Goal: Information Seeking & Learning: Check status

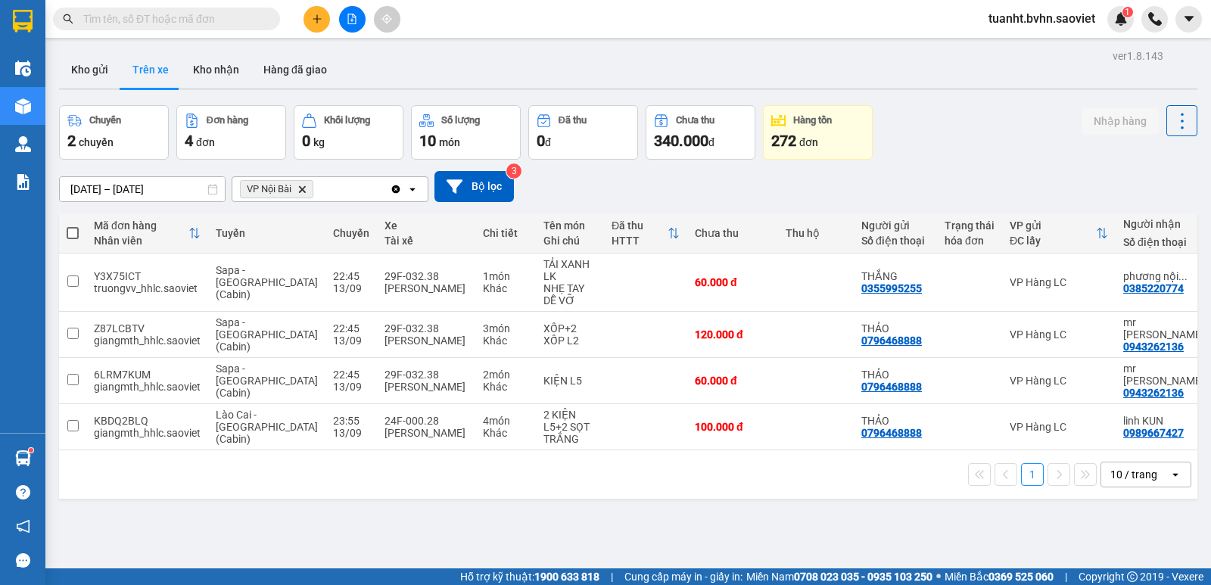
scroll to position [70, 0]
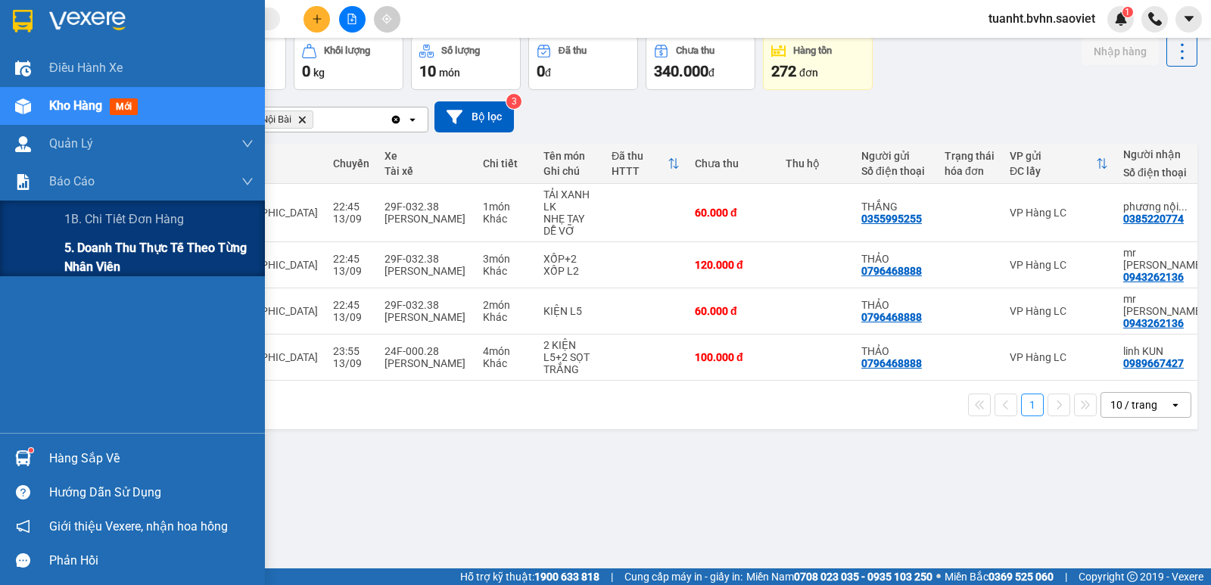
click at [111, 250] on span "5. Doanh thu thực tế theo từng nhân viên" at bounding box center [158, 257] width 189 height 38
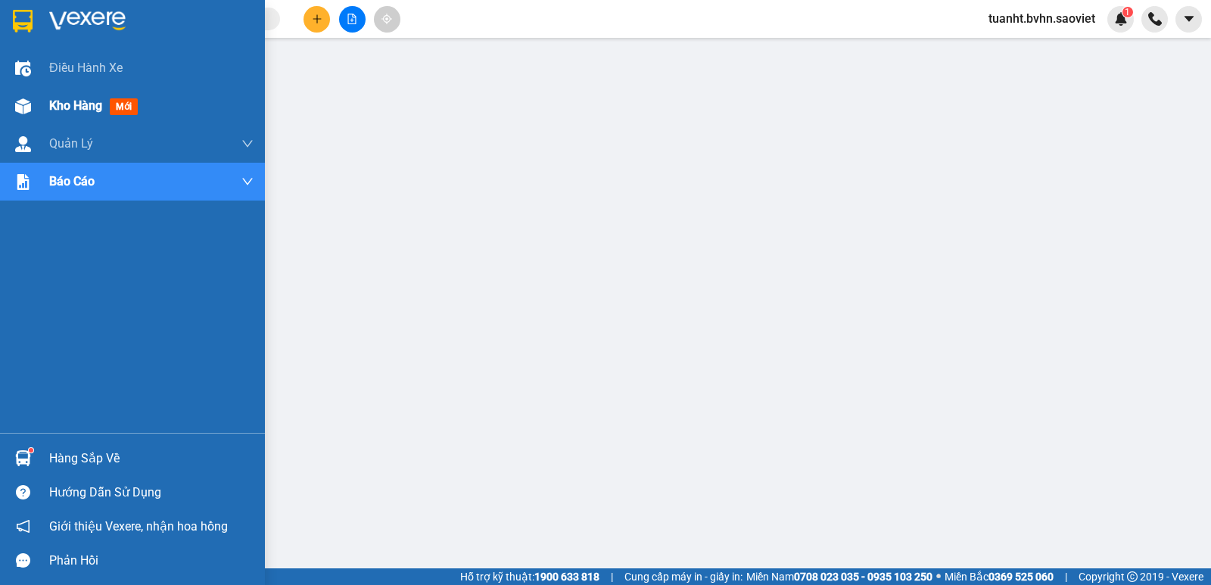
click at [26, 107] on img at bounding box center [23, 106] width 16 height 16
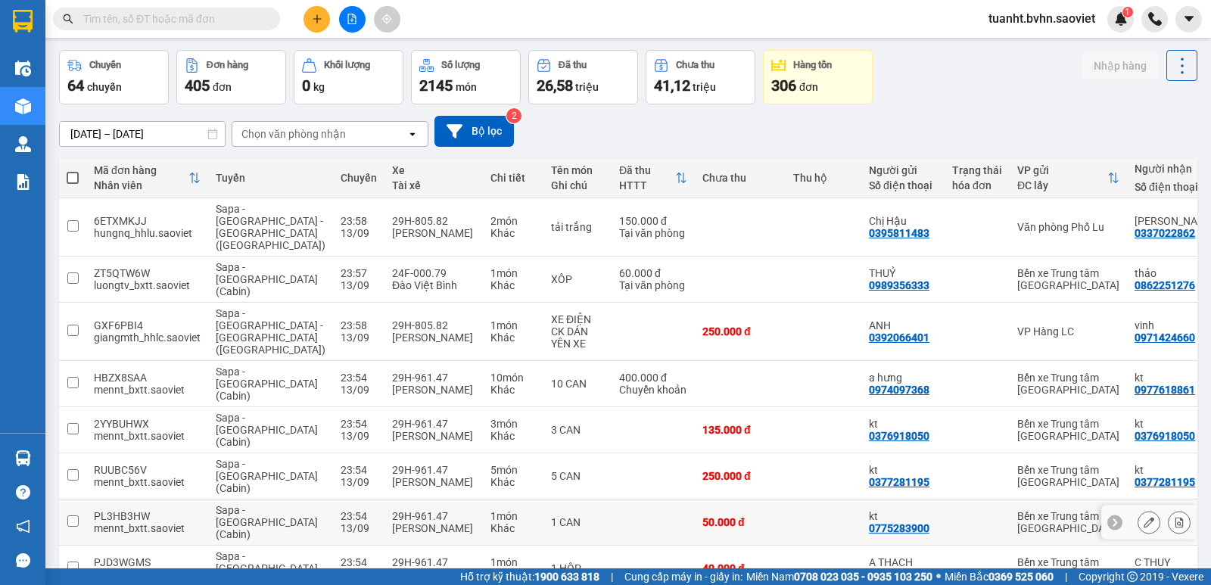
scroll to position [118, 0]
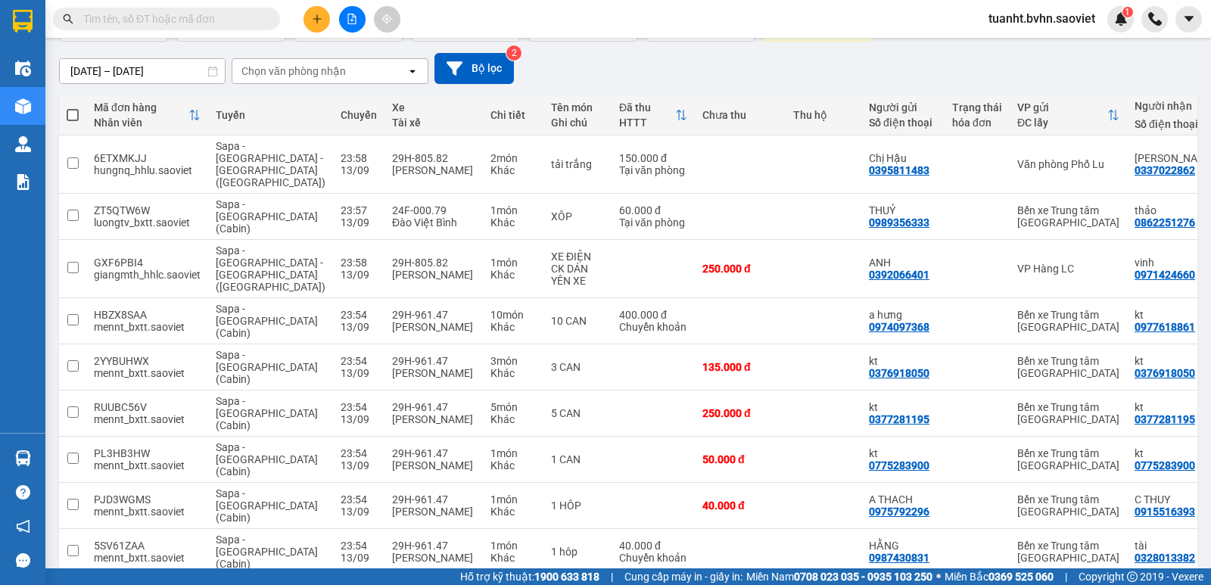
click at [345, 65] on div "Chọn văn phòng nhận" at bounding box center [319, 71] width 174 height 24
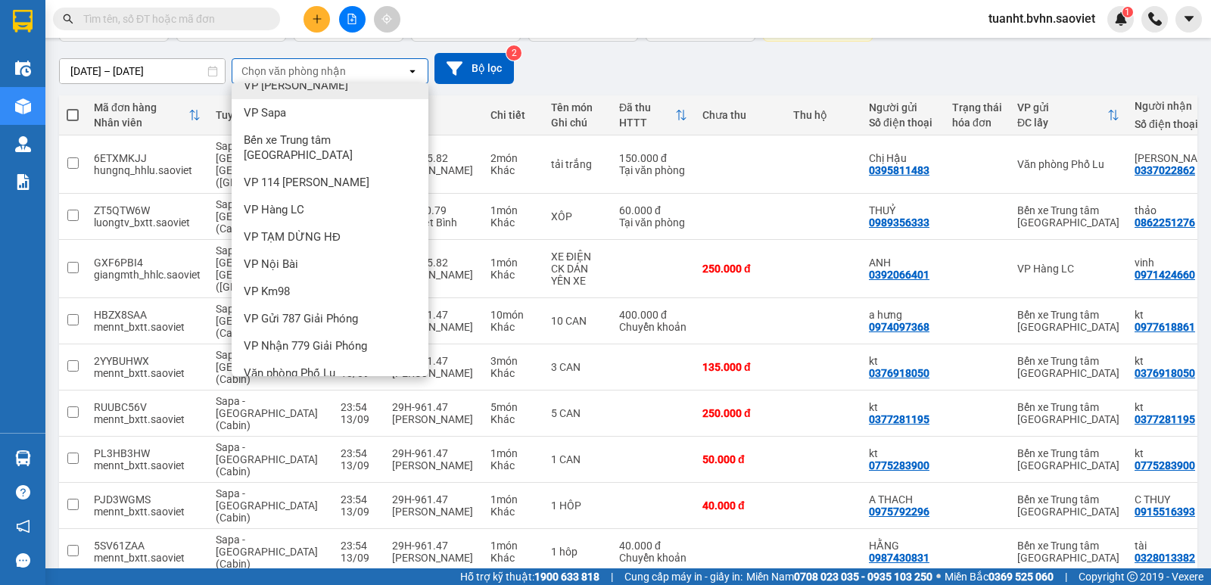
scroll to position [128, 0]
click at [317, 249] on div "VP Nội Bài" at bounding box center [330, 262] width 197 height 27
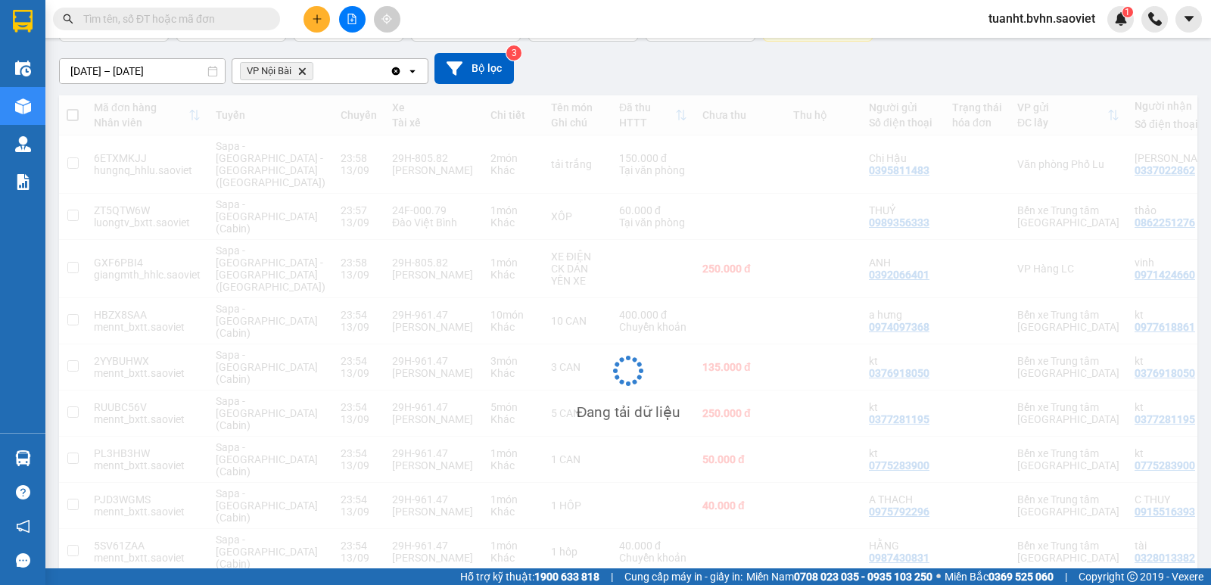
scroll to position [70, 0]
